Goal: Task Accomplishment & Management: Manage account settings

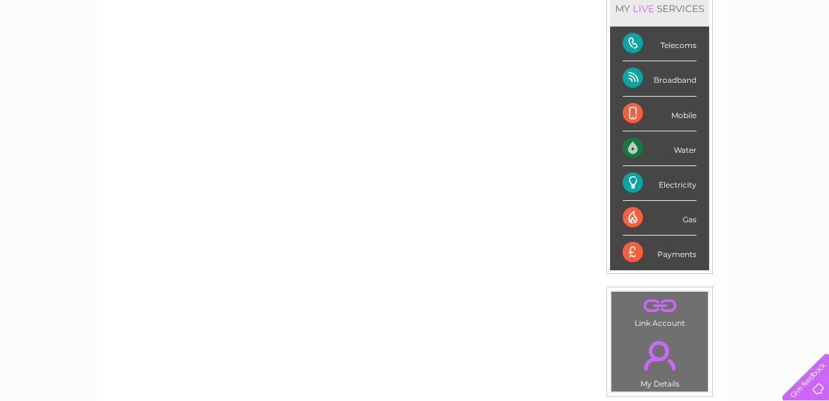
scroll to position [160, 0]
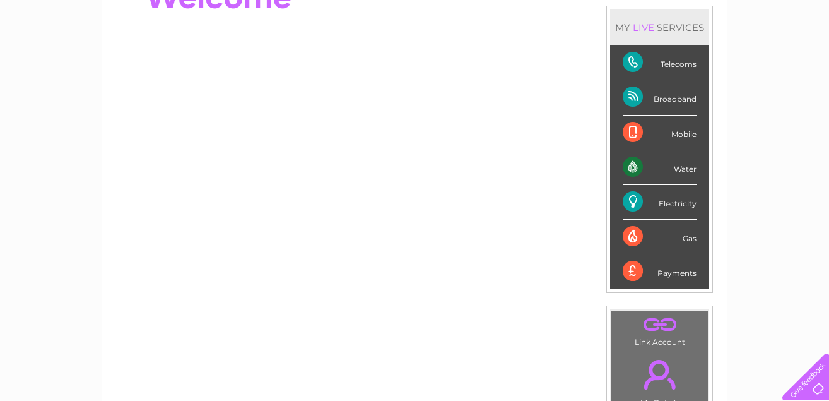
click at [682, 167] on div "Water" at bounding box center [660, 167] width 74 height 35
click at [633, 163] on div "Water" at bounding box center [660, 167] width 74 height 35
click at [651, 30] on div "LIVE" at bounding box center [643, 27] width 26 height 12
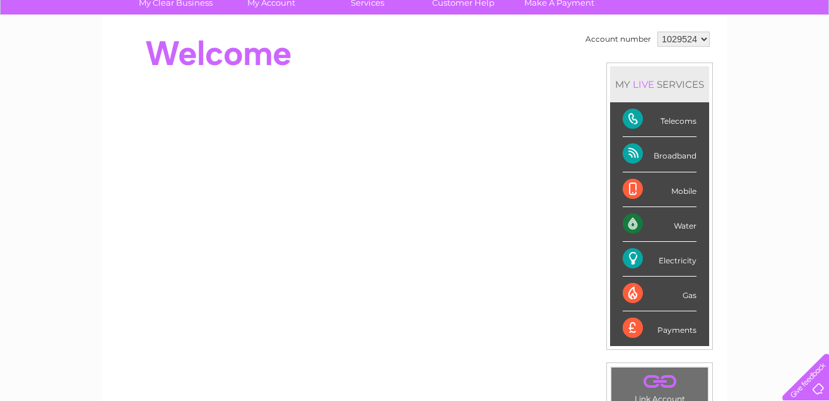
scroll to position [0, 0]
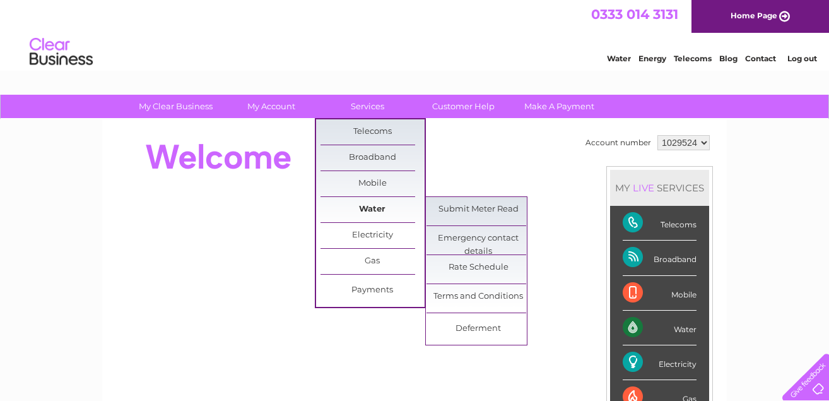
click at [370, 209] on link "Water" at bounding box center [372, 209] width 104 height 25
click at [479, 207] on link "Submit Meter Read" at bounding box center [478, 209] width 104 height 25
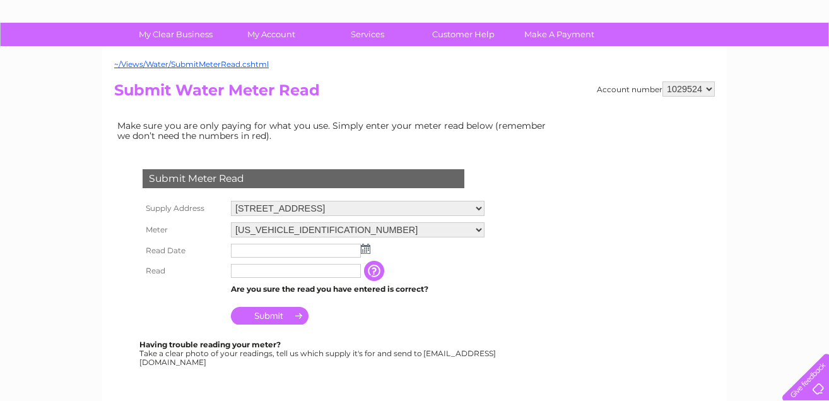
scroll to position [126, 0]
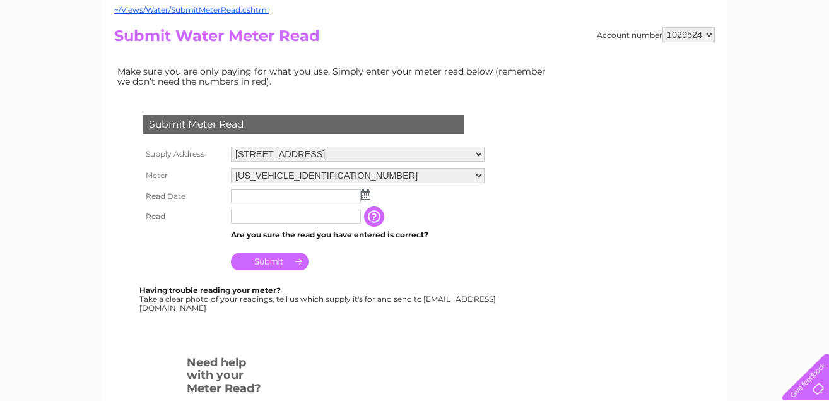
click at [365, 193] on img at bounding box center [365, 194] width 9 height 10
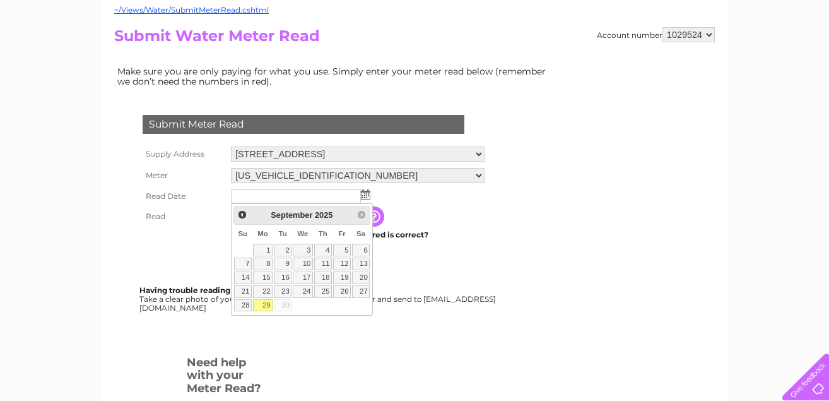
click at [267, 303] on link "29" at bounding box center [263, 305] width 20 height 13
type input "2025/09/29"
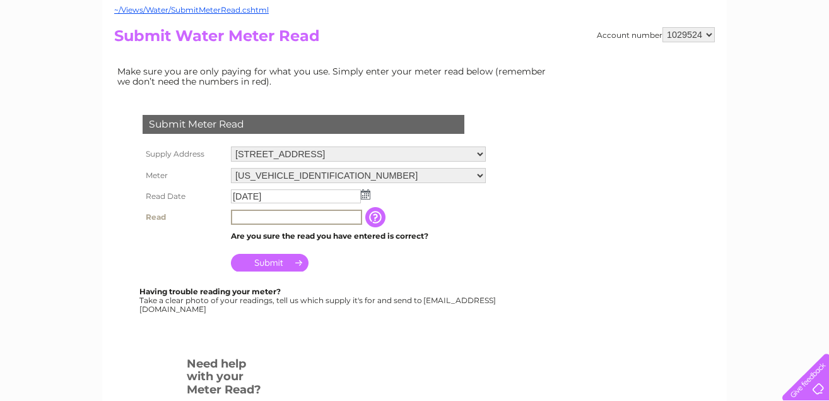
click at [242, 216] on input "text" at bounding box center [296, 216] width 131 height 15
click at [240, 220] on input "text" at bounding box center [296, 216] width 131 height 15
click at [265, 259] on input "Submit" at bounding box center [270, 261] width 78 height 18
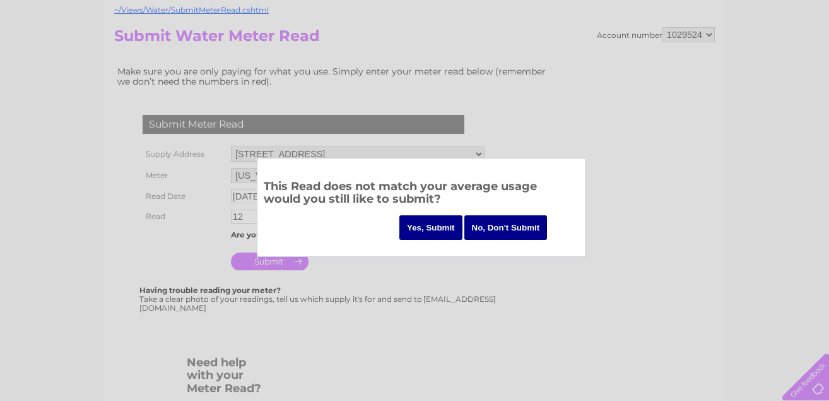
click at [500, 227] on input "No, Don't Submit" at bounding box center [505, 227] width 83 height 25
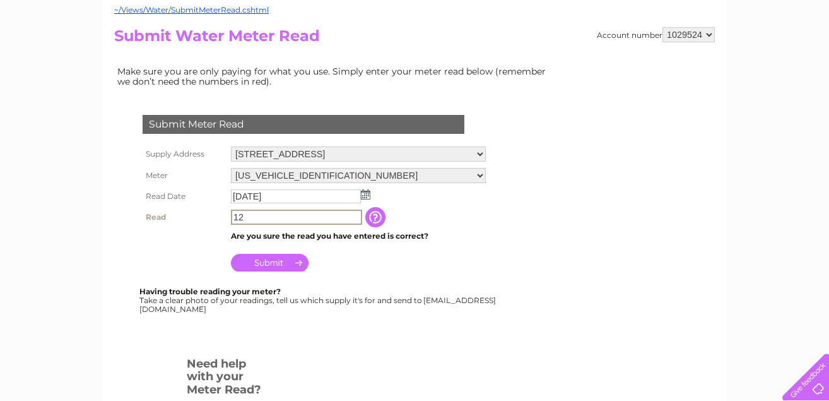
click at [249, 215] on input "12" at bounding box center [296, 216] width 131 height 15
type input "1"
click at [272, 261] on input "Submit" at bounding box center [270, 261] width 78 height 18
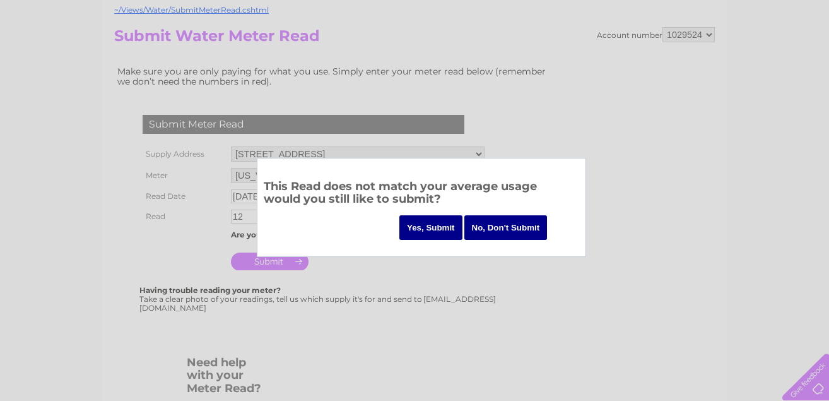
click at [501, 224] on input "No, Don't Submit" at bounding box center [505, 227] width 83 height 25
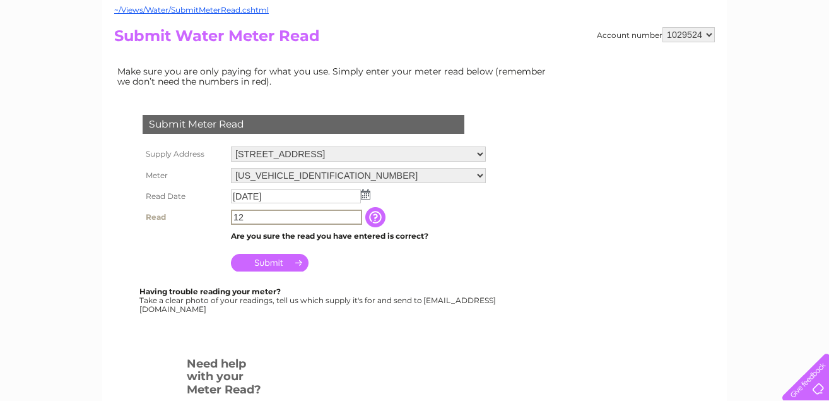
click at [243, 217] on input "12" at bounding box center [296, 216] width 131 height 15
type input "12"
click at [276, 257] on input "Submit" at bounding box center [270, 261] width 78 height 18
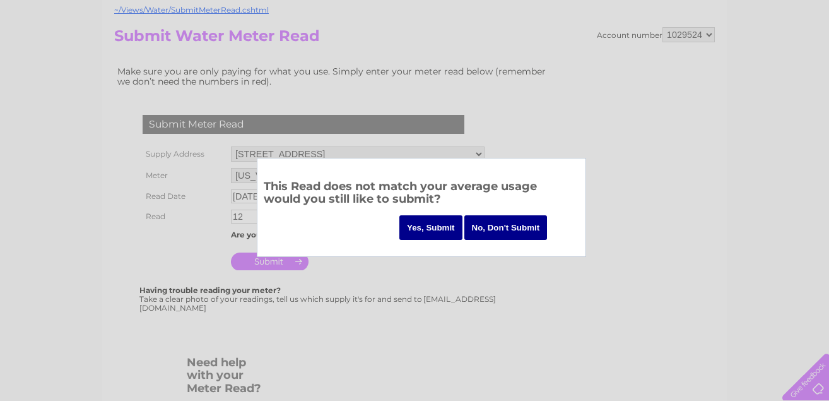
click at [446, 229] on input "Yes, Submit" at bounding box center [430, 227] width 63 height 25
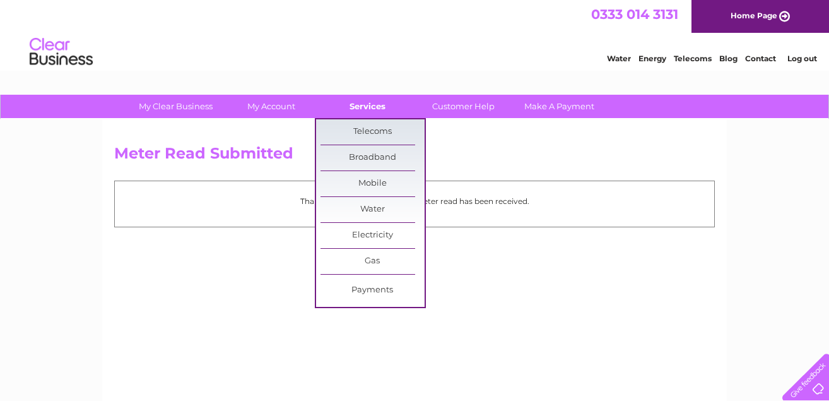
click at [361, 103] on link "Services" at bounding box center [367, 106] width 104 height 23
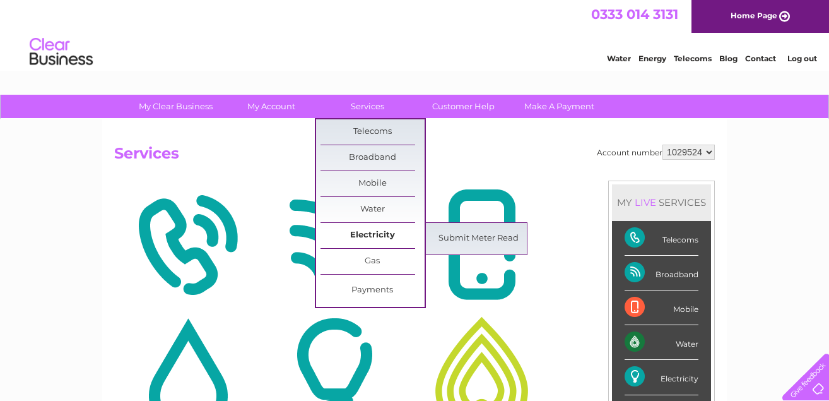
click at [377, 235] on link "Electricity" at bounding box center [372, 235] width 104 height 25
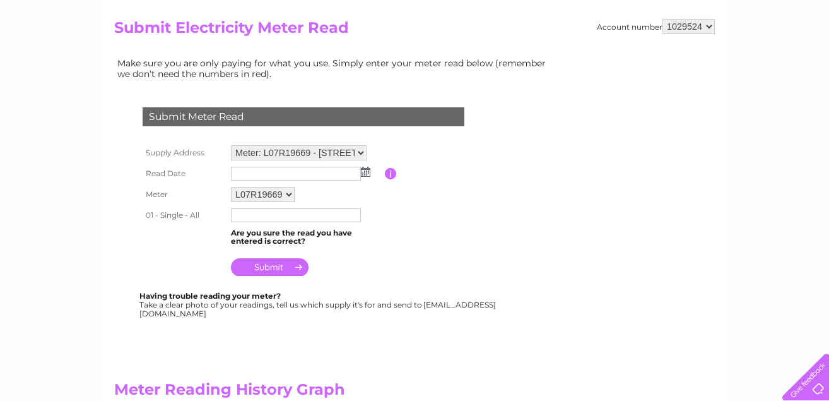
scroll to position [126, 0]
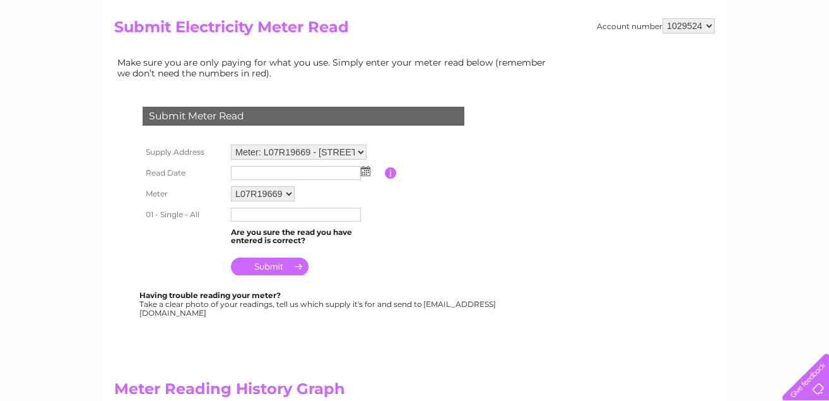
click at [363, 169] on img at bounding box center [365, 171] width 9 height 10
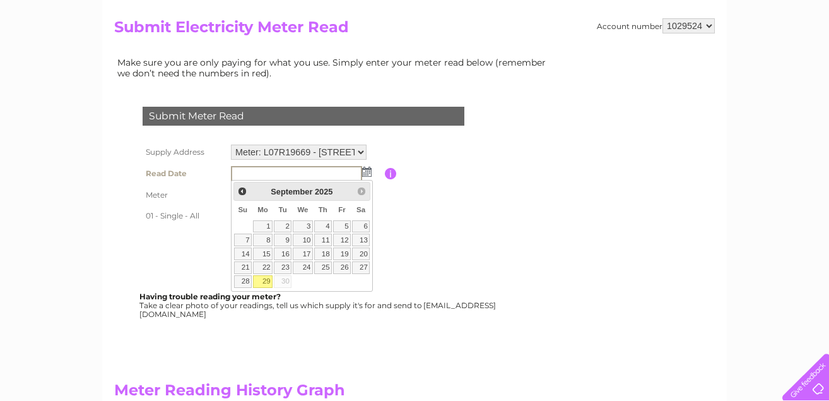
click at [265, 279] on link "29" at bounding box center [263, 281] width 20 height 13
type input "[DATE]"
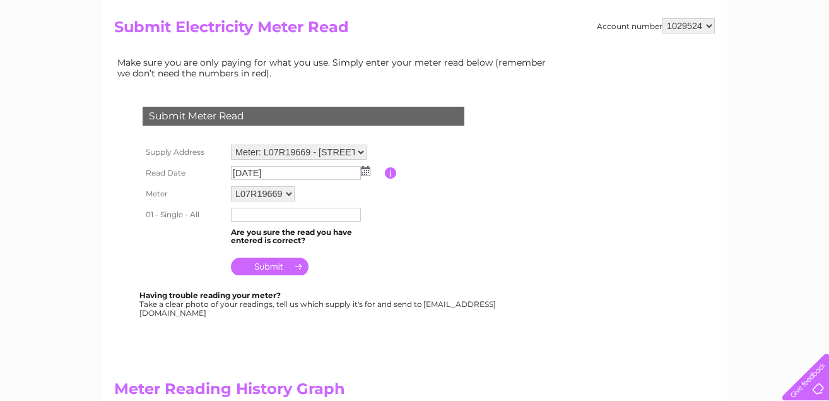
click at [241, 214] on input "text" at bounding box center [296, 215] width 130 height 14
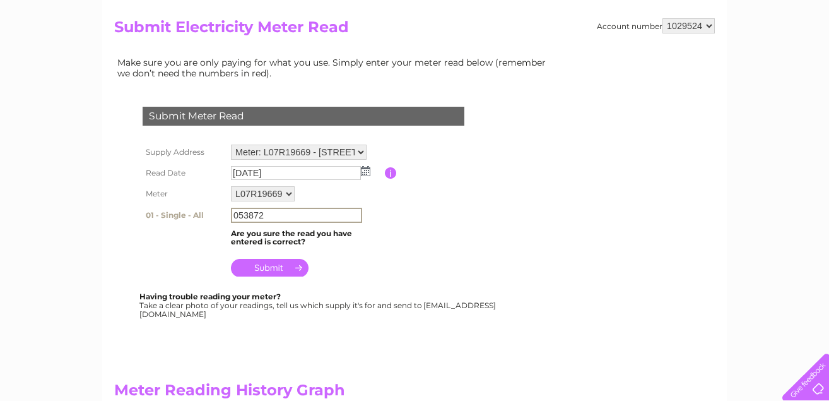
type input "053872"
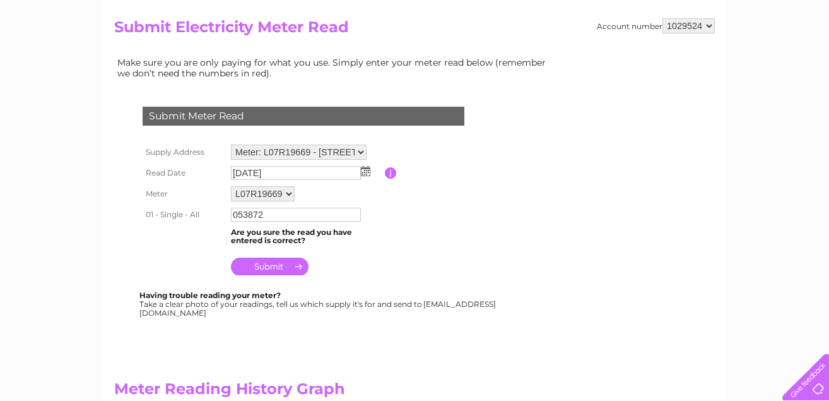
click at [266, 266] on input "submit" at bounding box center [270, 266] width 78 height 18
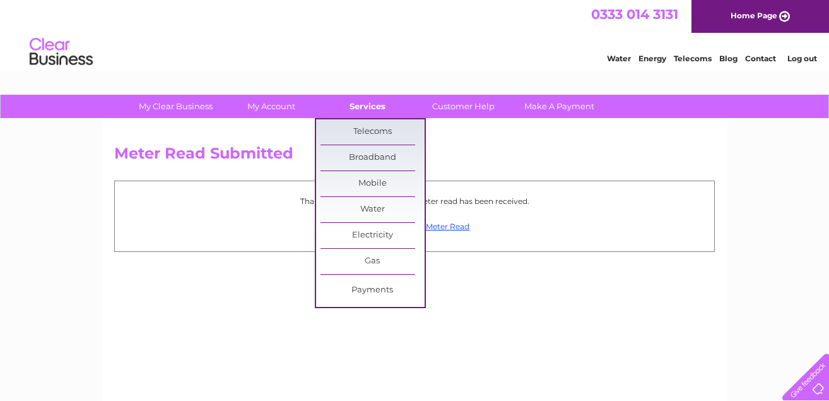
click at [371, 103] on link "Services" at bounding box center [367, 106] width 104 height 23
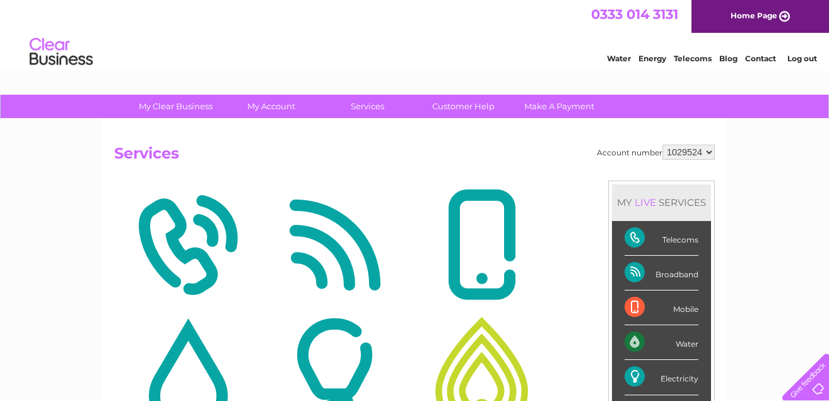
click at [685, 274] on div "Broadband" at bounding box center [661, 272] width 74 height 35
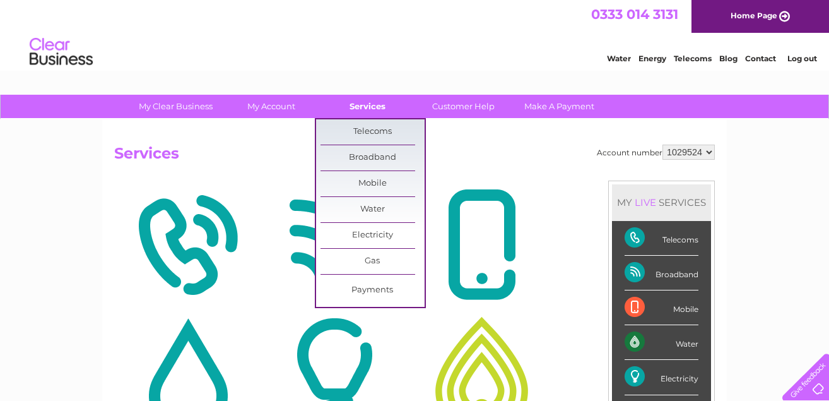
click at [370, 102] on link "Services" at bounding box center [367, 106] width 104 height 23
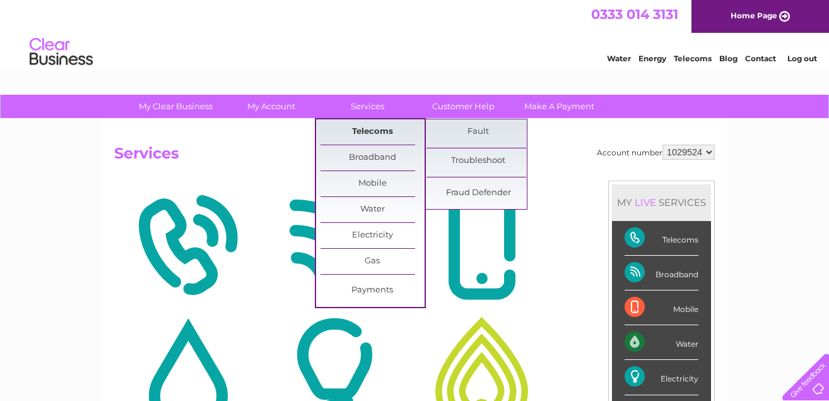
click at [374, 130] on link "Telecoms" at bounding box center [372, 131] width 104 height 25
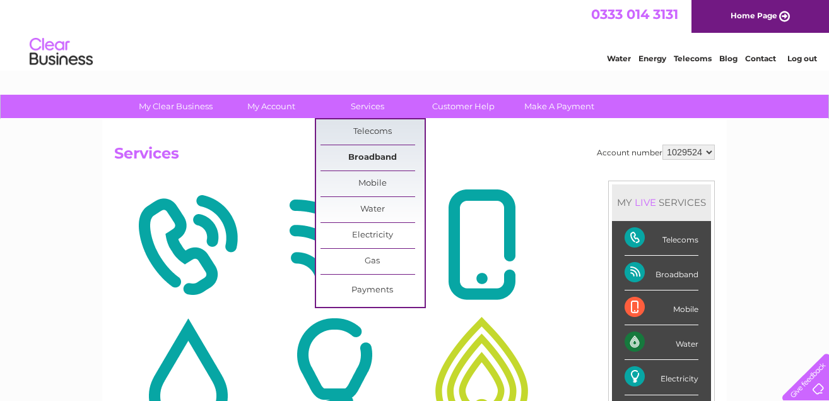
click at [372, 153] on link "Broadband" at bounding box center [372, 157] width 104 height 25
click at [372, 155] on link "Broadband" at bounding box center [372, 157] width 104 height 25
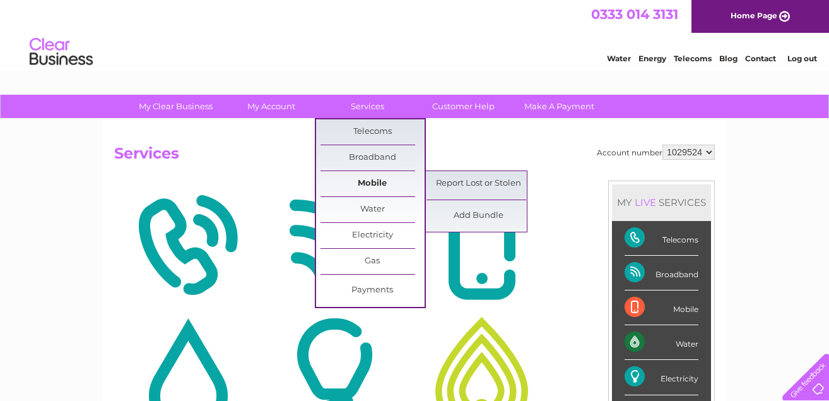
click at [373, 184] on link "Mobile" at bounding box center [372, 183] width 104 height 25
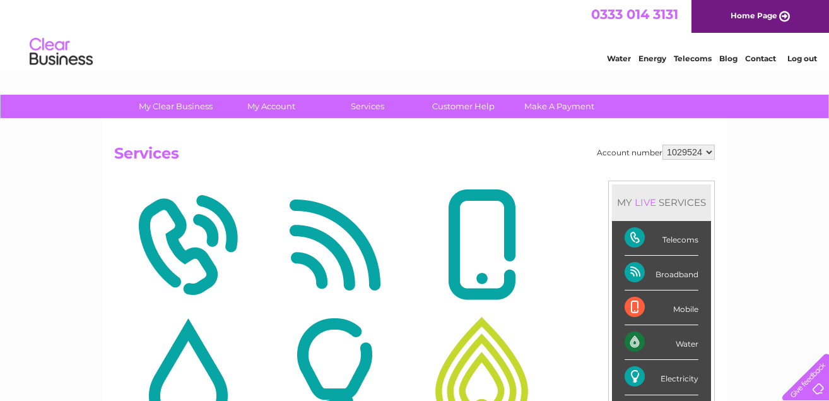
click at [261, 202] on td at bounding box center [187, 245] width 147 height 131
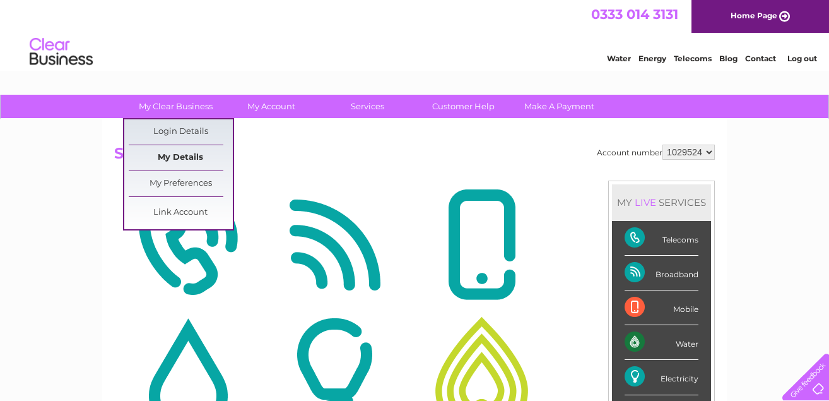
click at [180, 154] on link "My Details" at bounding box center [181, 157] width 104 height 25
click at [182, 179] on link "My Preferences" at bounding box center [181, 183] width 104 height 25
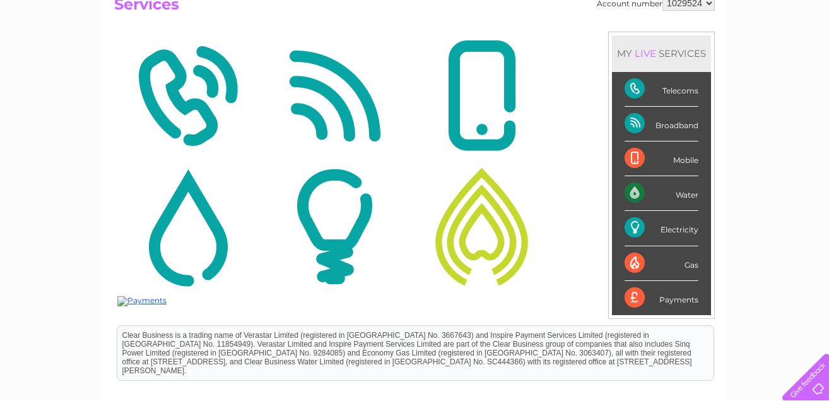
scroll to position [189, 0]
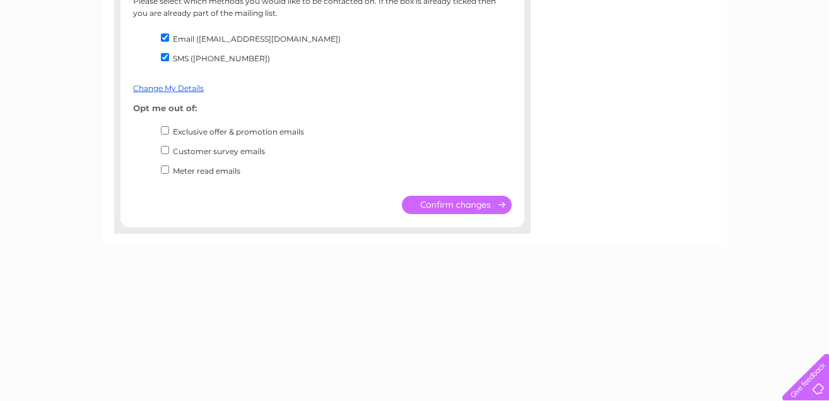
scroll to position [378, 0]
